Goal: Task Accomplishment & Management: Manage account settings

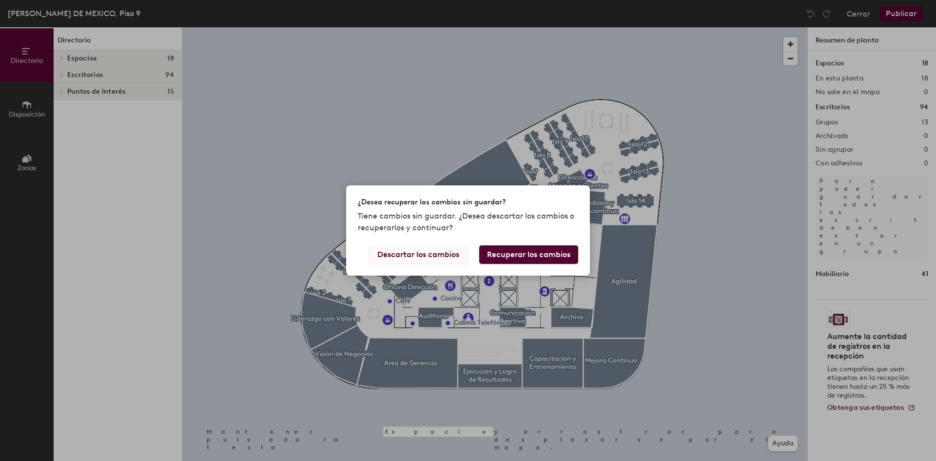
click at [439, 252] on button "Descartar los cambios" at bounding box center [418, 254] width 98 height 19
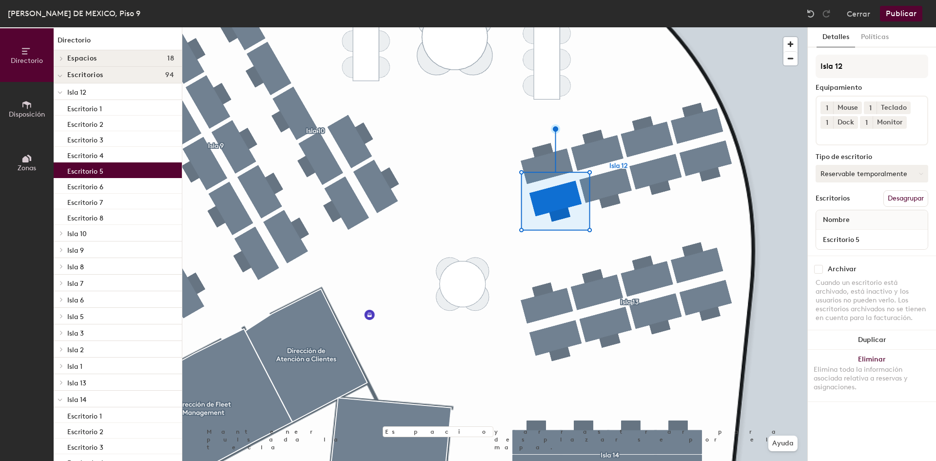
click at [854, 174] on button "Reservable temporalmente" at bounding box center [871, 174] width 113 height 18
click at [923, 153] on div "Tipo de escritorio" at bounding box center [871, 157] width 113 height 8
drag, startPoint x: 909, startPoint y: 316, endPoint x: 815, endPoint y: 285, distance: 99.3
click at [815, 285] on div "Cuando un escritorio está archivado, está inactivo y los usuarios no pueden ver…" at bounding box center [871, 300] width 113 height 44
click at [818, 272] on input "checkbox" at bounding box center [818, 269] width 9 height 9
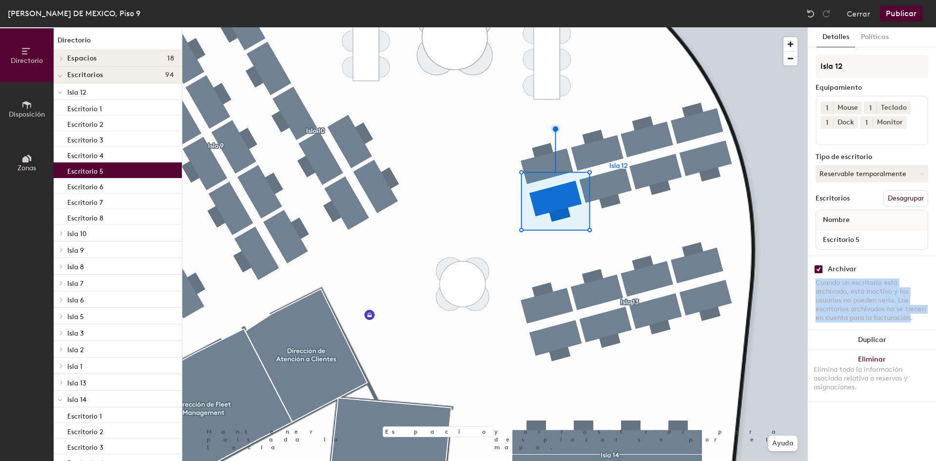
checkbox input "true"
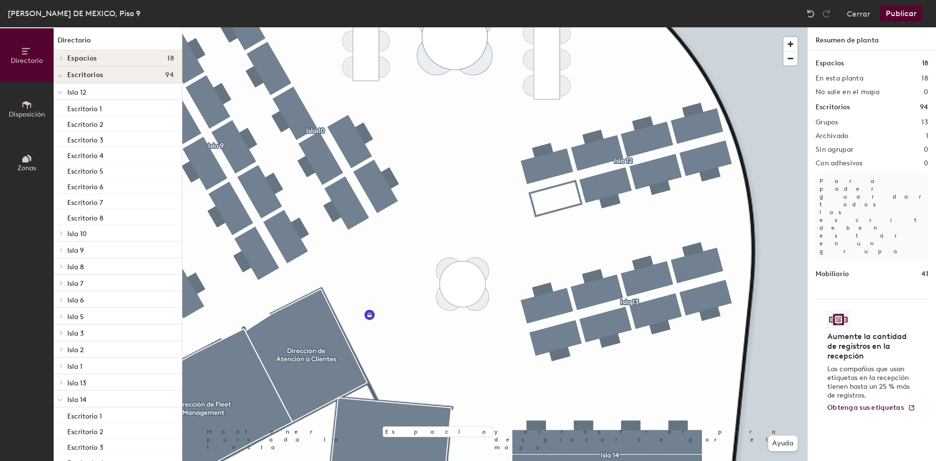
click at [900, 17] on button "Publicar" at bounding box center [901, 14] width 42 height 16
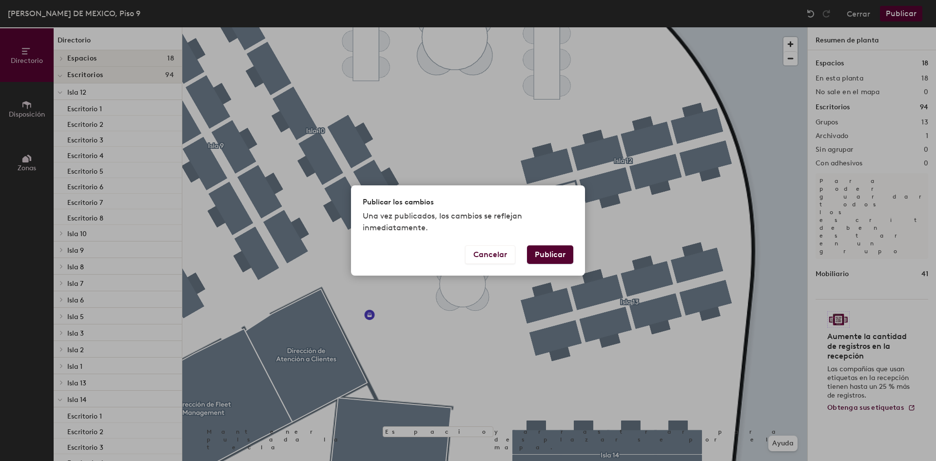
click at [562, 251] on button "Publicar" at bounding box center [550, 254] width 46 height 19
